Goal: Transaction & Acquisition: Purchase product/service

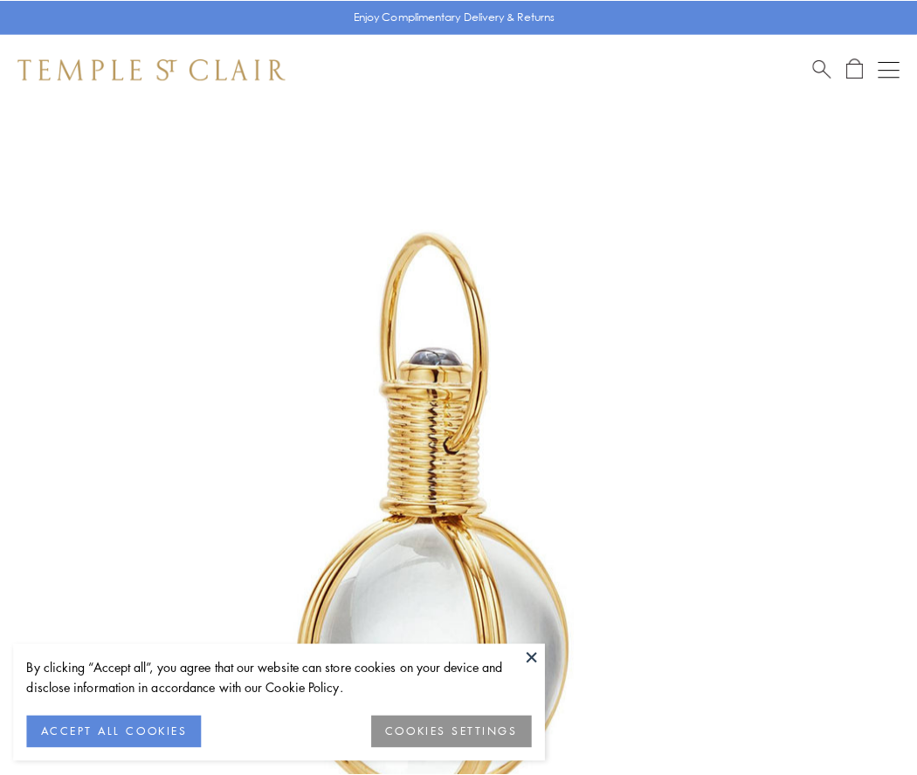
scroll to position [456, 0]
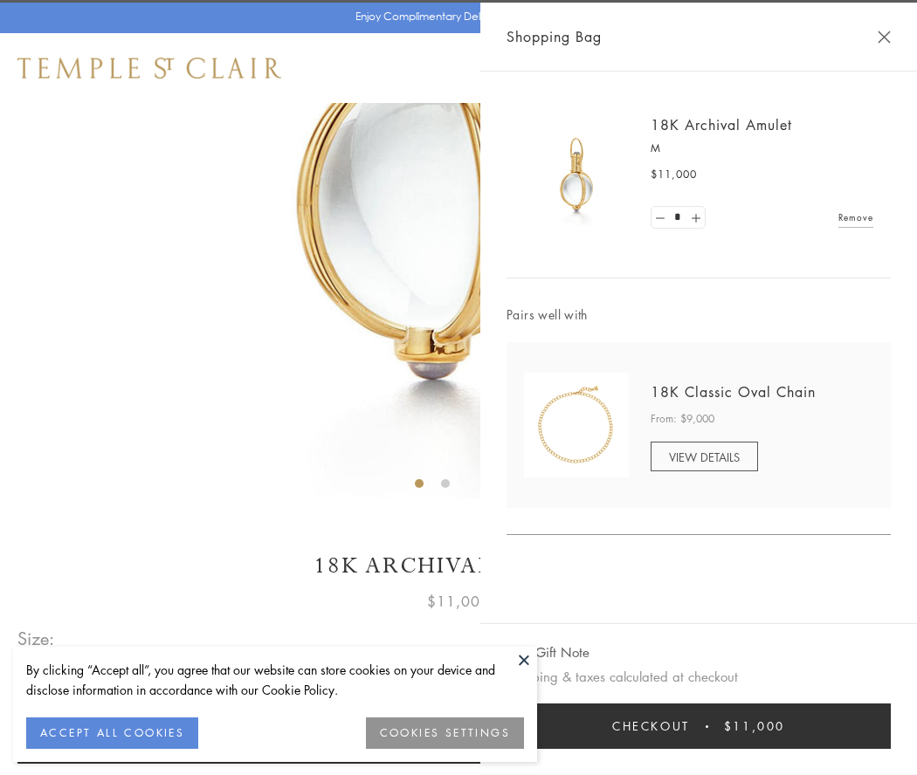
click at [699, 727] on button "Checkout $11,000" at bounding box center [698, 726] width 384 height 45
